Goal: Task Accomplishment & Management: Use online tool/utility

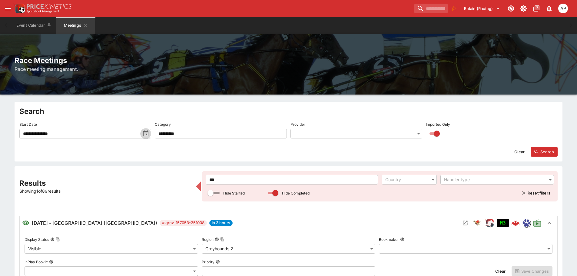
click at [143, 131] on icon "toggle date time picker" at bounding box center [145, 133] width 7 height 7
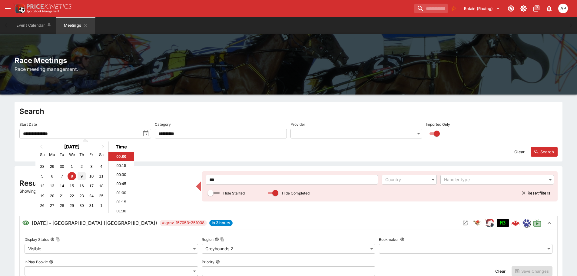
click at [79, 177] on div "9" at bounding box center [82, 176] width 8 height 8
type input "**********"
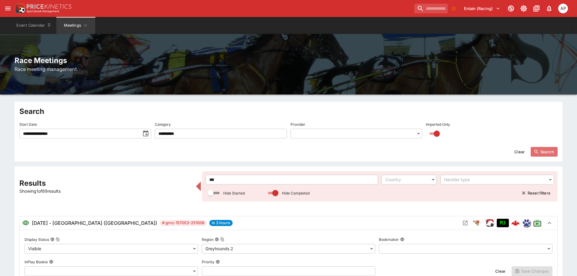
click at [541, 157] on button "Search" at bounding box center [544, 152] width 27 height 10
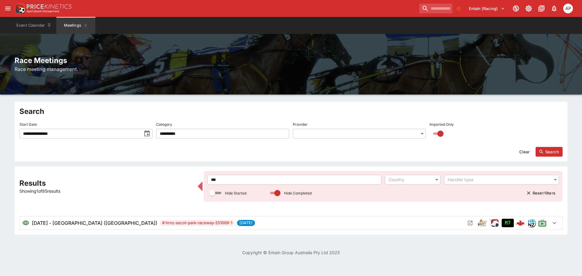
drag, startPoint x: 221, startPoint y: 183, endPoint x: 154, endPoint y: 183, distance: 67.6
click at [164, 183] on div "Results Showing 1 of 85 results *** ​ Country ​ Handler type ​ Hide Started Hid…" at bounding box center [290, 200] width 543 height 59
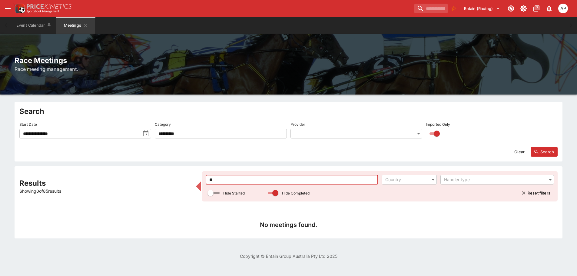
type input "*"
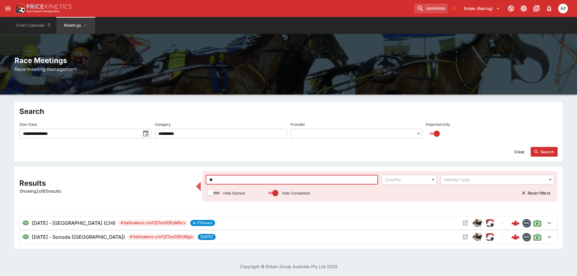
type input "*"
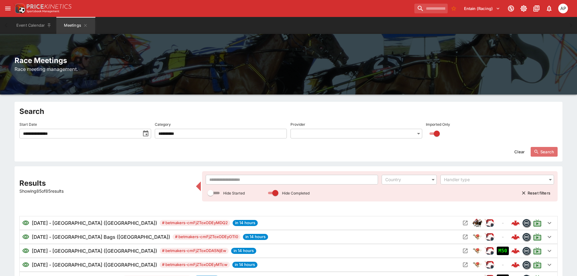
click at [543, 151] on button "Search" at bounding box center [544, 152] width 27 height 10
click at [233, 181] on input "text" at bounding box center [292, 180] width 172 height 10
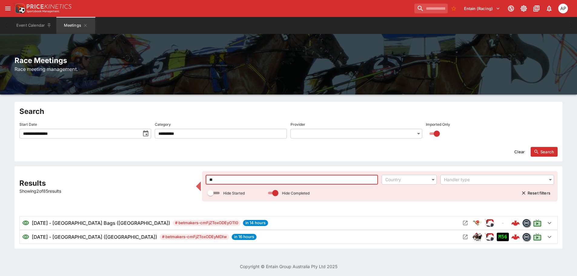
type input "*"
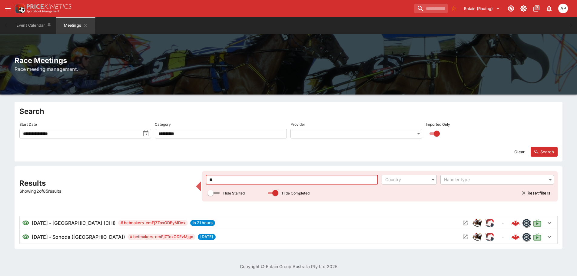
type input "*"
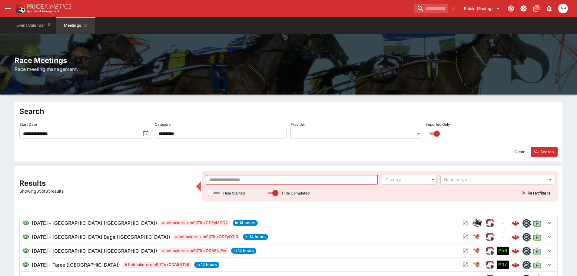
click at [145, 135] on icon "toggle date time picker" at bounding box center [145, 133] width 7 height 7
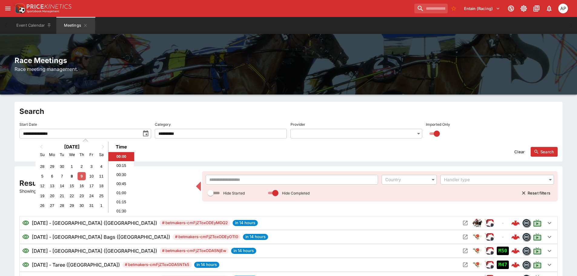
click at [80, 177] on div "9" at bounding box center [82, 176] width 8 height 8
click at [538, 152] on icon "button" at bounding box center [537, 152] width 4 height 4
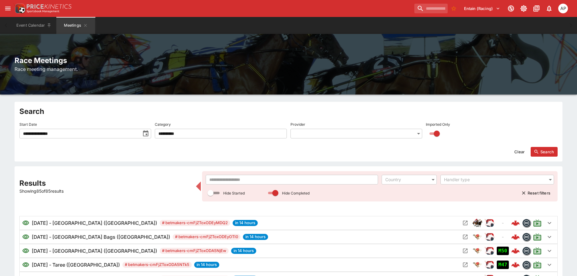
click at [235, 181] on input "text" at bounding box center [292, 180] width 172 height 10
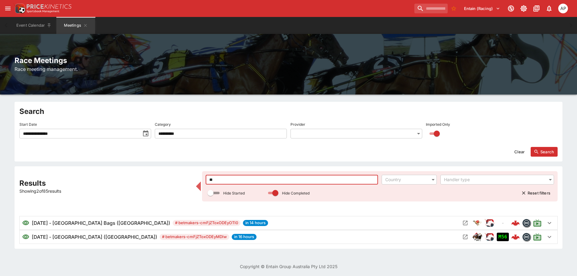
type input "*"
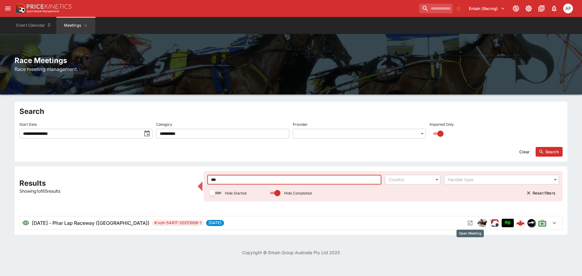
type input "***"
click at [471, 225] on icon "Open Meeting" at bounding box center [470, 223] width 5 height 5
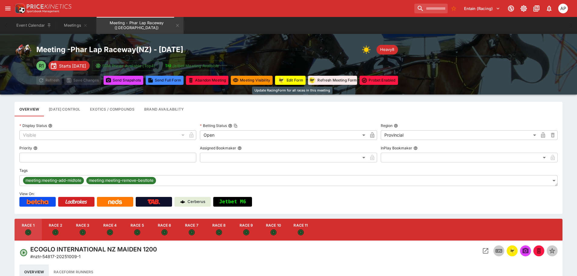
click at [292, 77] on button "Edit Form" at bounding box center [290, 80] width 31 height 9
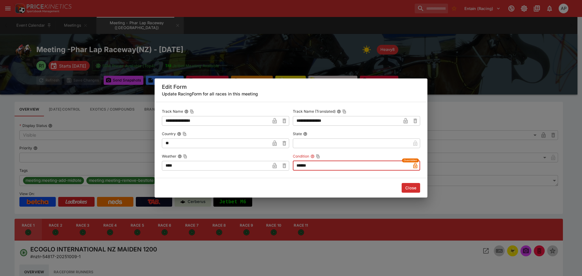
drag, startPoint x: 333, startPoint y: 167, endPoint x: 265, endPoint y: 165, distance: 68.2
click at [267, 165] on div "**********" at bounding box center [291, 139] width 258 height 64
type input "****"
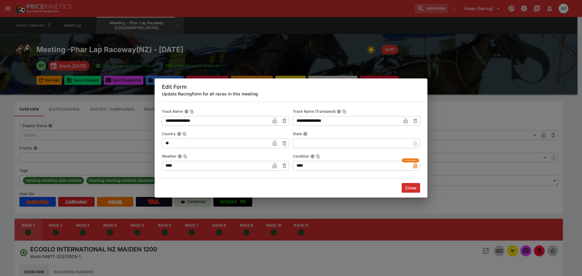
click at [410, 186] on button "Close" at bounding box center [411, 188] width 18 height 10
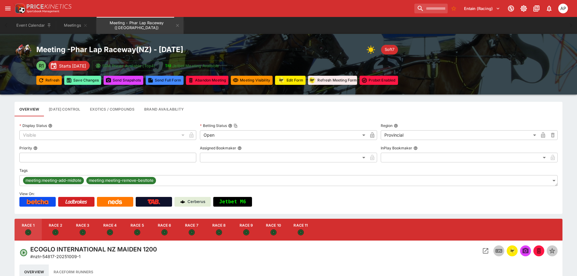
click at [82, 82] on button "Save Changes" at bounding box center [82, 80] width 37 height 9
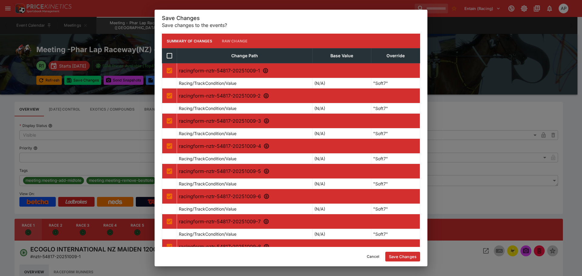
click at [399, 256] on button "Save Changes" at bounding box center [402, 257] width 35 height 10
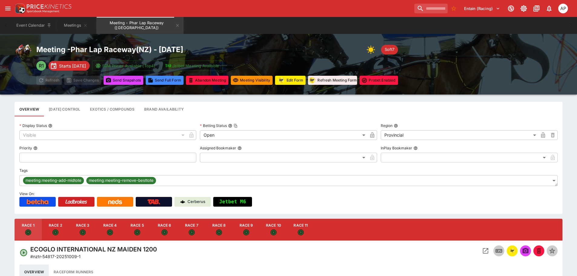
click at [123, 82] on button "Send Snapshot s" at bounding box center [124, 80] width 40 height 9
